Goal: Communication & Community: Answer question/provide support

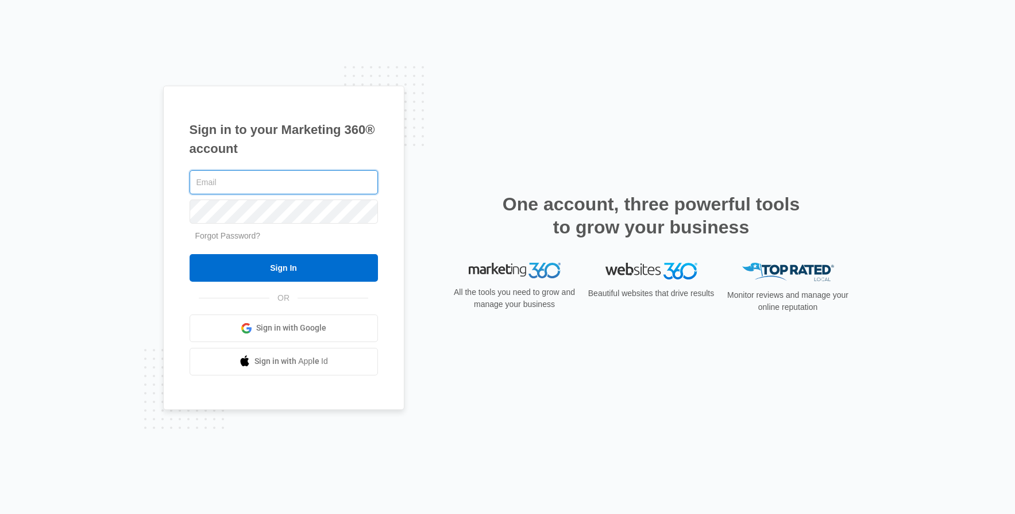
type input "[PERSON_NAME][EMAIL_ADDRESS][PERSON_NAME][DOMAIN_NAME]"
click at [190, 254] on input "Sign In" at bounding box center [284, 268] width 188 height 28
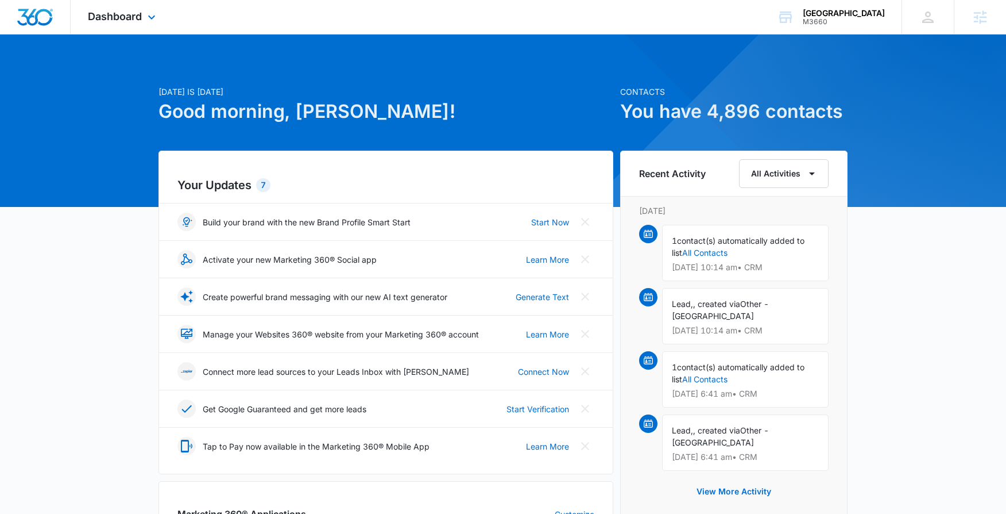
click at [143, 16] on div "Dashboard Apps Reputation Websites Forms CRM Email Social Shop Content Ads Inte…" at bounding box center [123, 17] width 105 height 34
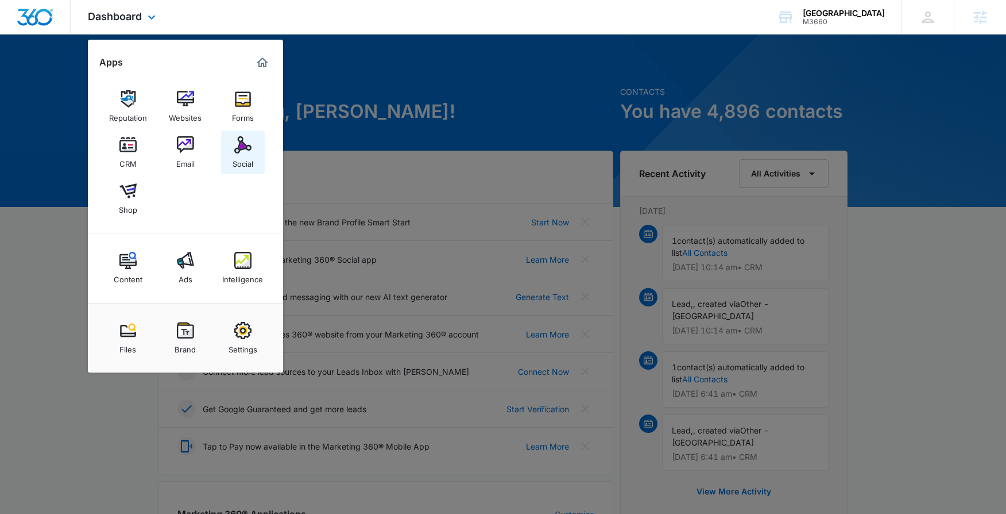
click at [243, 141] on img at bounding box center [242, 144] width 17 height 17
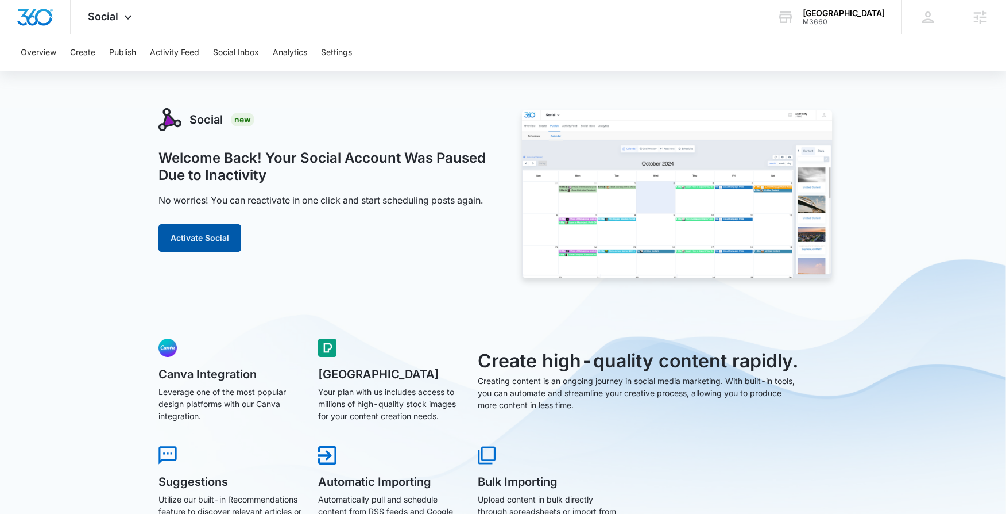
click at [222, 237] on button "Activate Social" at bounding box center [200, 238] width 83 height 28
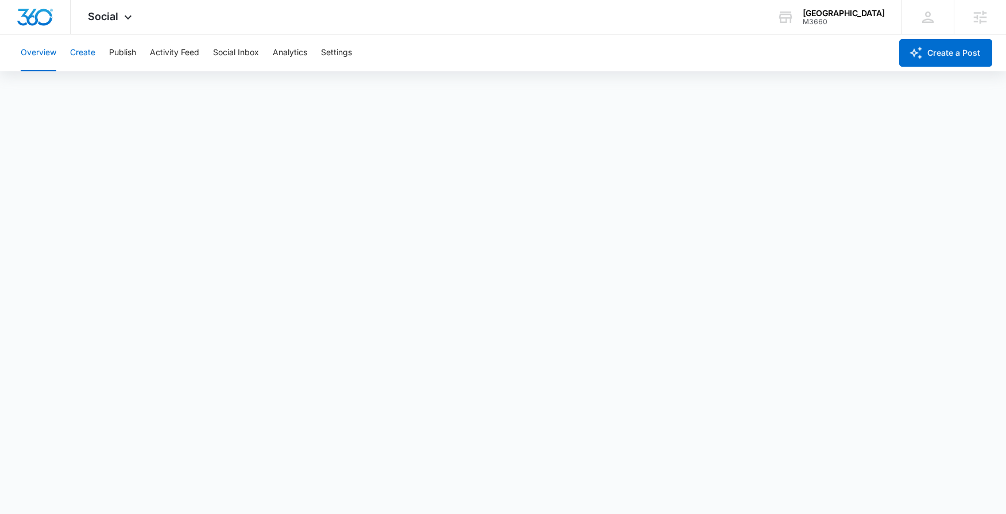
click at [91, 58] on button "Create" at bounding box center [82, 52] width 25 height 37
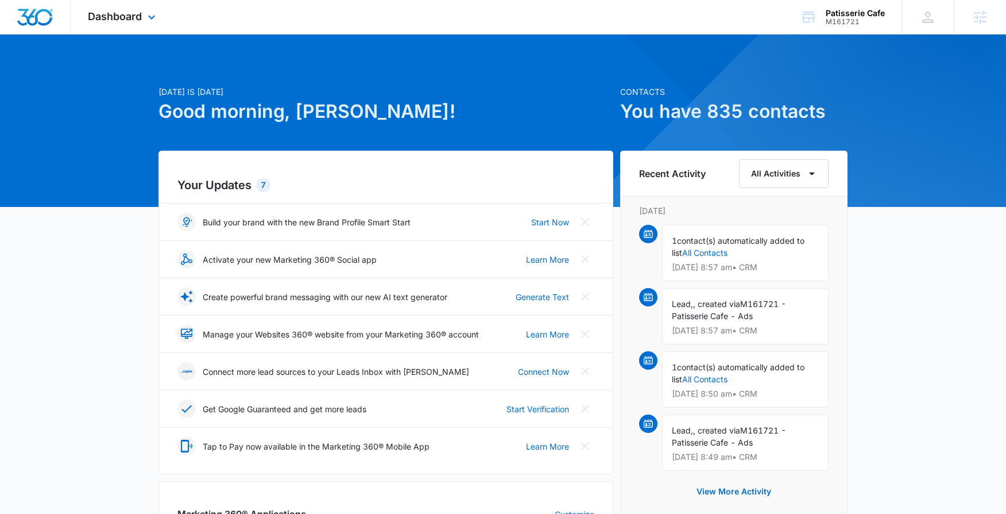
click at [156, 24] on div "Dashboard Apps Reputation Websites Forms CRM Email Social Content Ads Intellige…" at bounding box center [123, 17] width 105 height 34
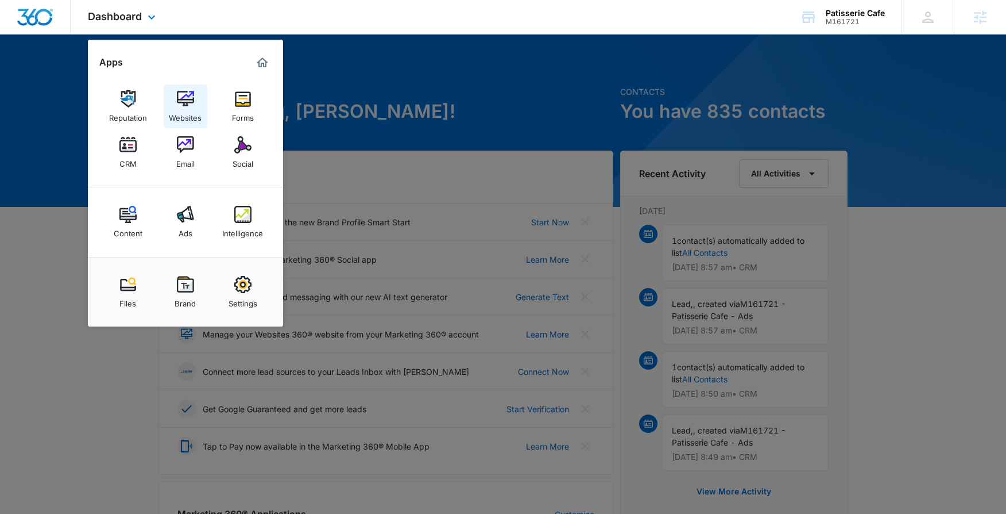
click at [186, 99] on img at bounding box center [185, 98] width 17 height 17
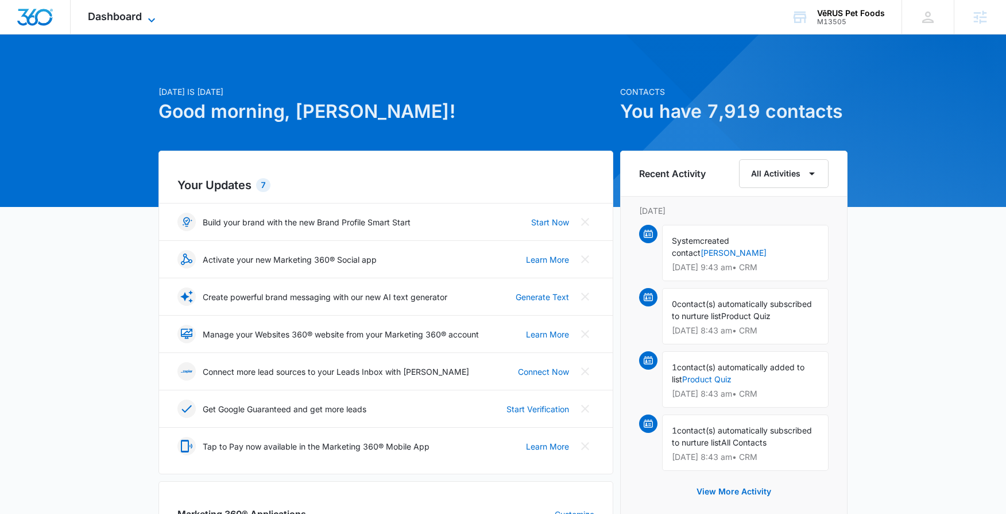
click at [123, 18] on span "Dashboard" at bounding box center [115, 16] width 54 height 12
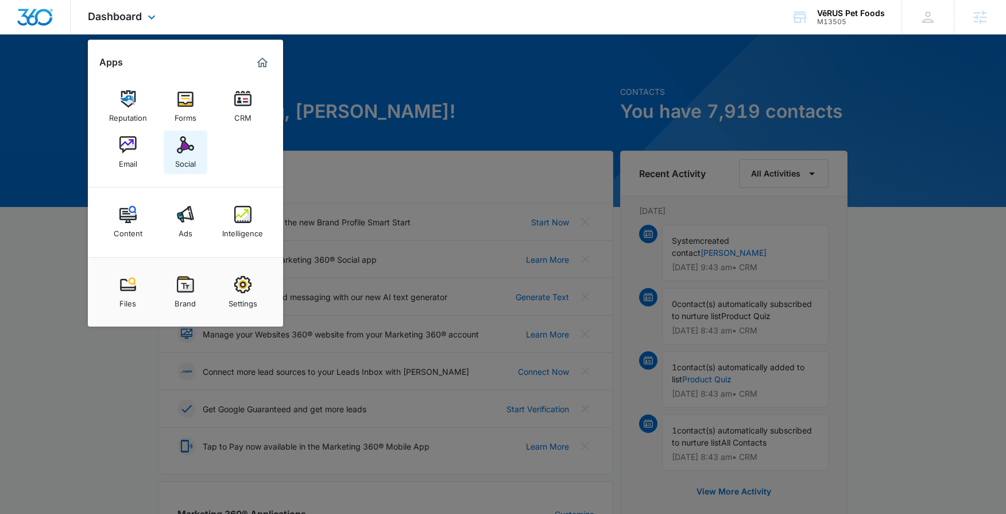
click at [190, 151] on img at bounding box center [185, 144] width 17 height 17
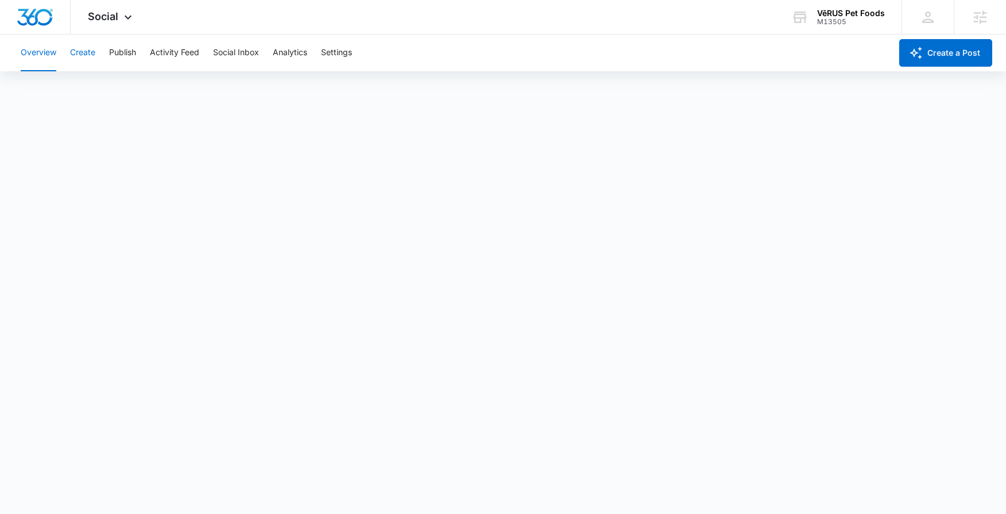
click at [94, 55] on button "Create" at bounding box center [82, 52] width 25 height 37
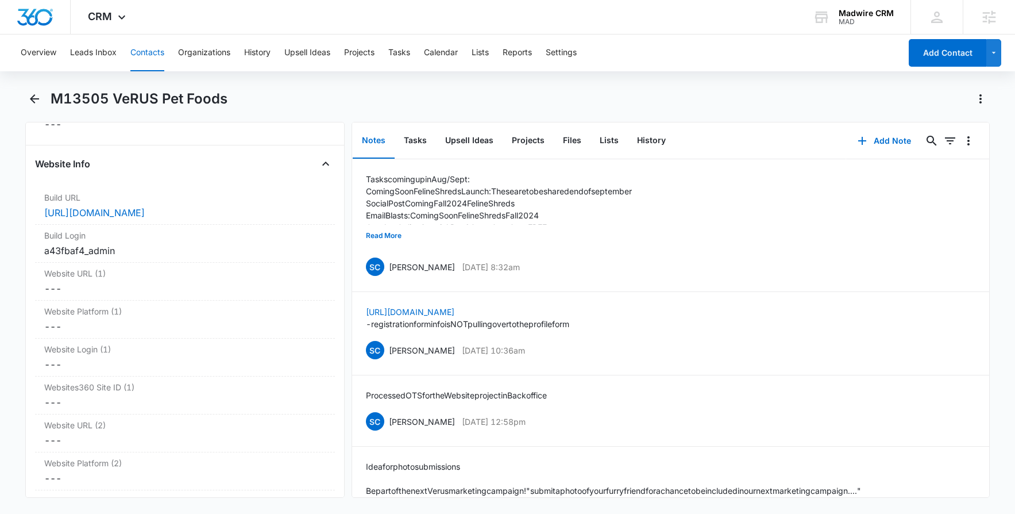
scroll to position [4371, 0]
click at [166, 240] on div "a43fbaf4_admin" at bounding box center [184, 246] width 281 height 14
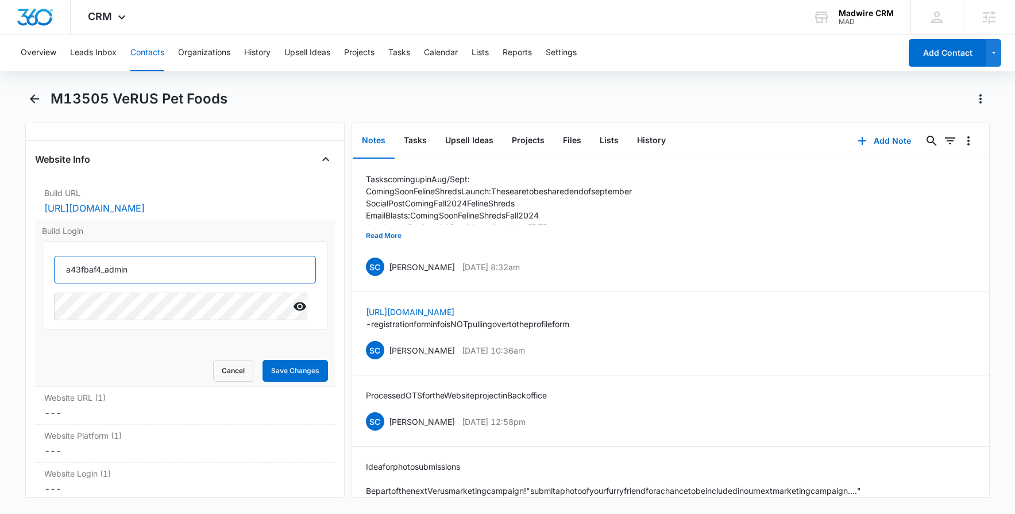
click at [118, 264] on input "a43fbaf4_admin" at bounding box center [185, 270] width 262 height 28
click at [293, 303] on icon "Show" at bounding box center [300, 306] width 14 height 14
drag, startPoint x: 126, startPoint y: 266, endPoint x: 67, endPoint y: 267, distance: 58.6
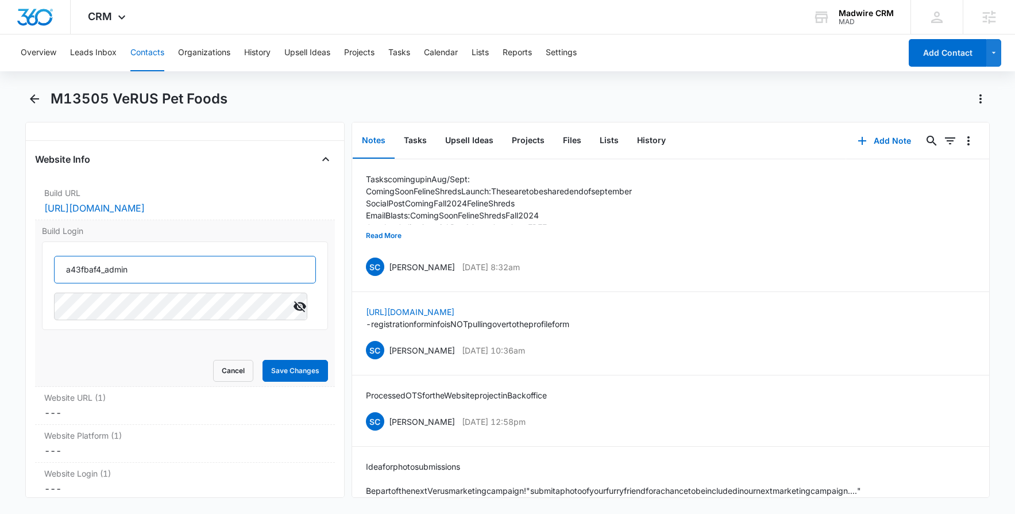
click at [67, 267] on input "a43fbaf4_admin" at bounding box center [185, 270] width 262 height 28
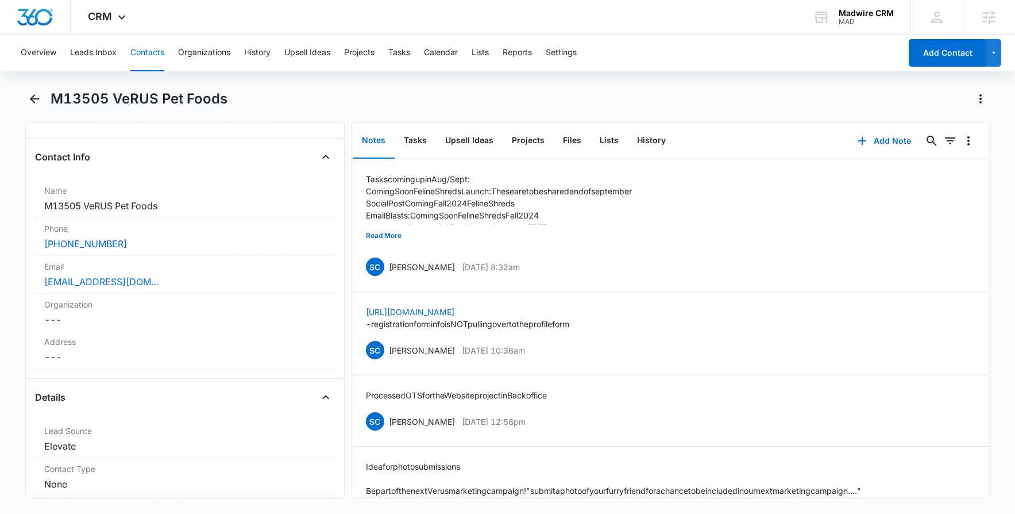
scroll to position [0, 0]
